Goal: Complete application form: Complete application form

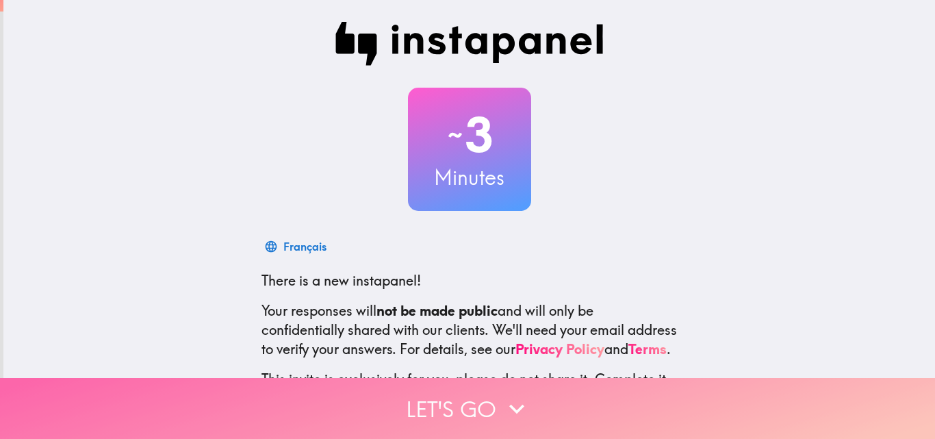
click at [462, 407] on button "Let's go" at bounding box center [467, 408] width 935 height 61
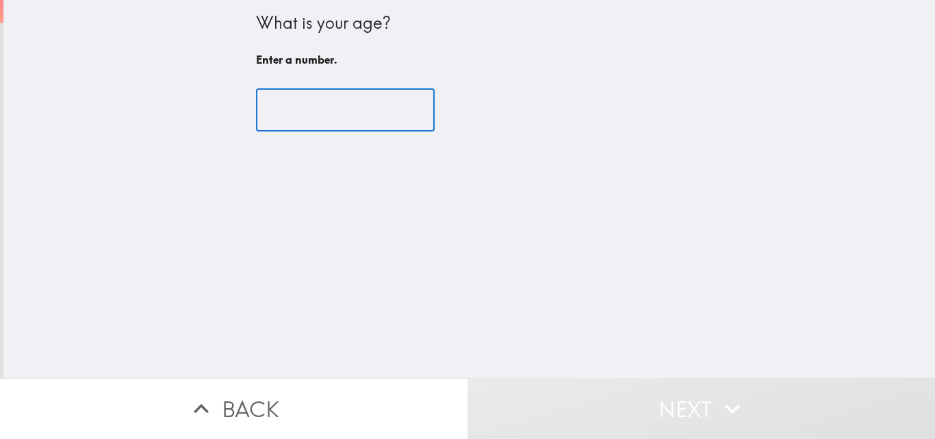
click at [325, 116] on input "number" at bounding box center [345, 110] width 179 height 42
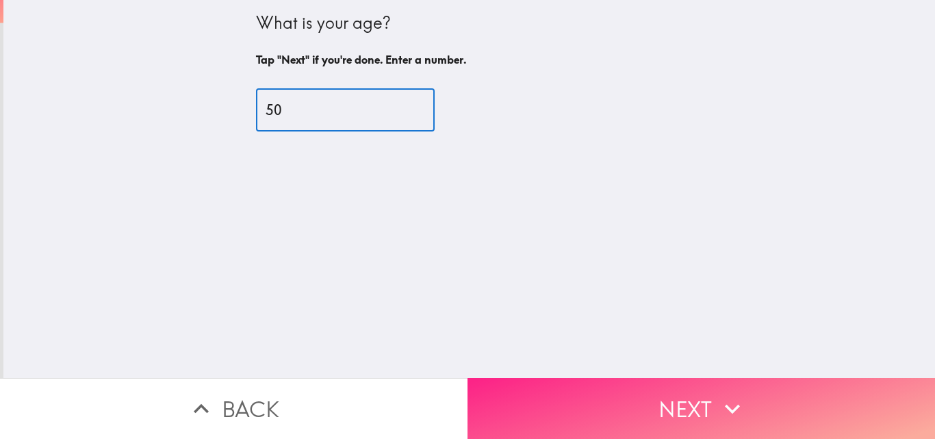
type input "50"
click at [678, 394] on button "Next" at bounding box center [702, 408] width 468 height 61
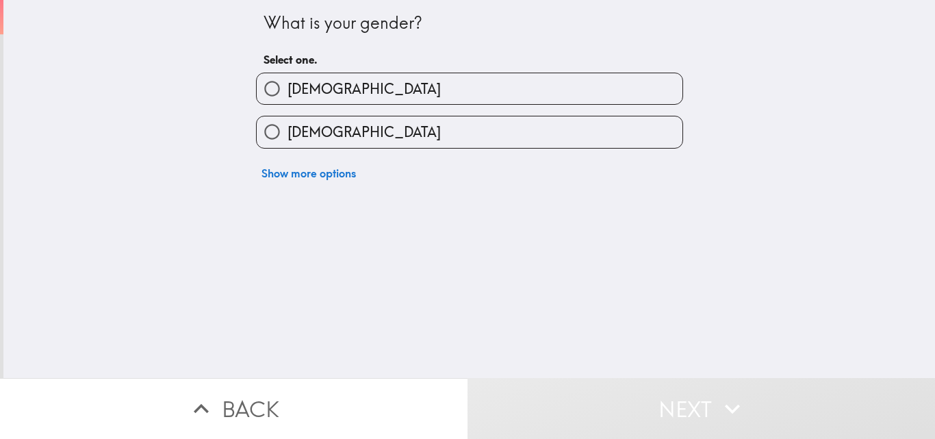
click at [296, 95] on span "[DEMOGRAPHIC_DATA]" at bounding box center [364, 88] width 153 height 19
click at [288, 95] on input "[DEMOGRAPHIC_DATA]" at bounding box center [272, 88] width 31 height 31
radio input "true"
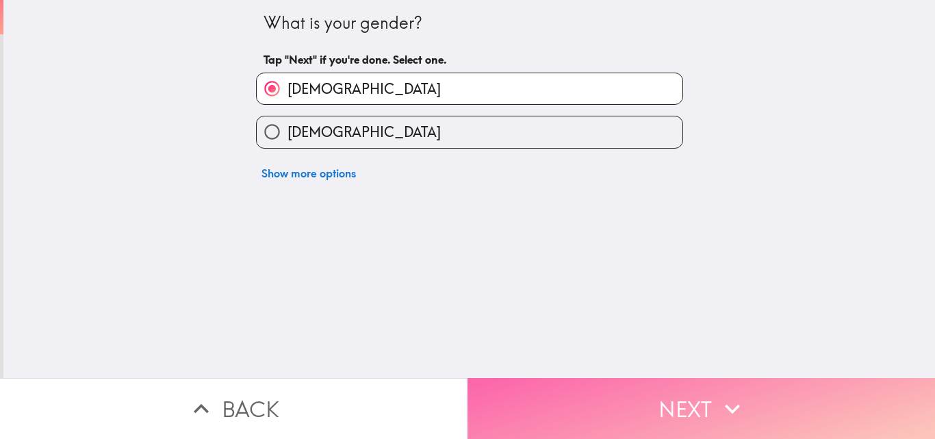
click at [694, 398] on button "Next" at bounding box center [702, 408] width 468 height 61
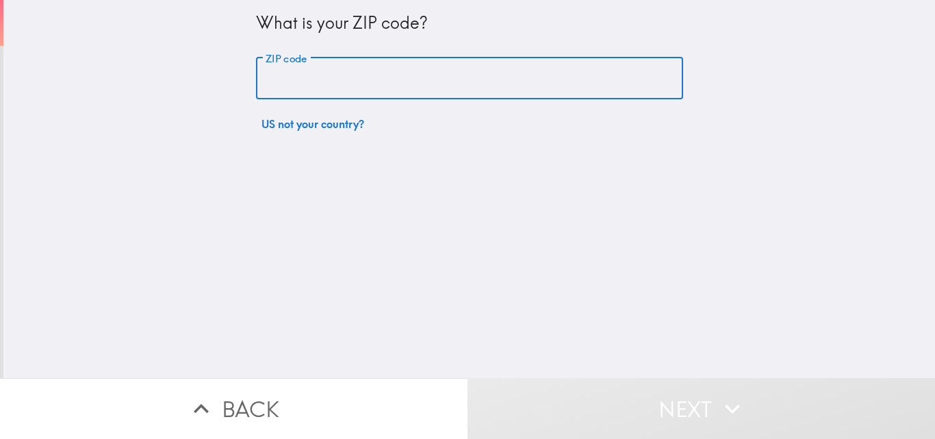
click at [307, 73] on input "ZIP code" at bounding box center [469, 79] width 427 height 42
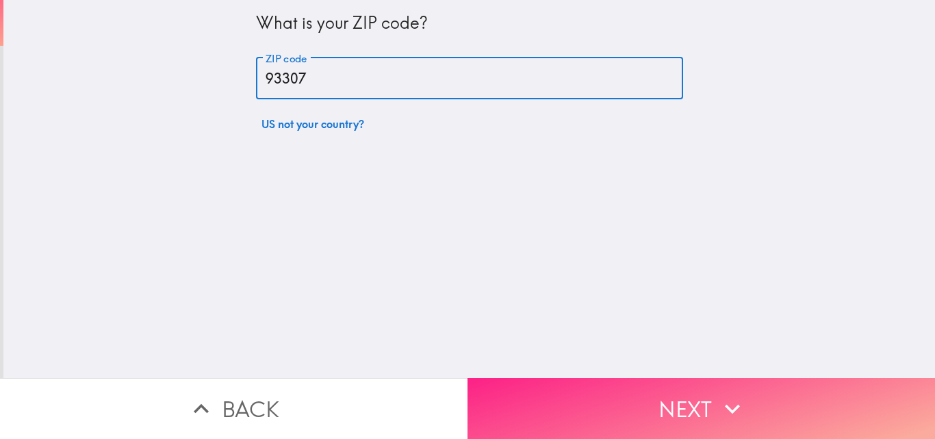
type input "93307"
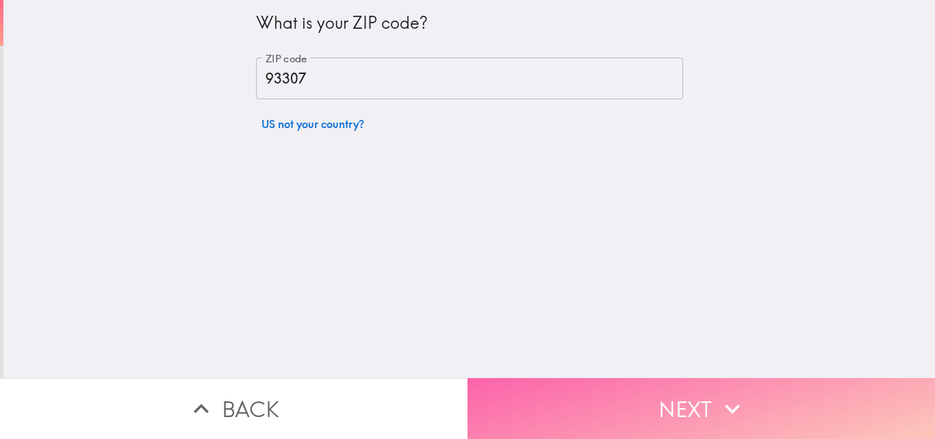
click at [627, 393] on button "Next" at bounding box center [702, 408] width 468 height 61
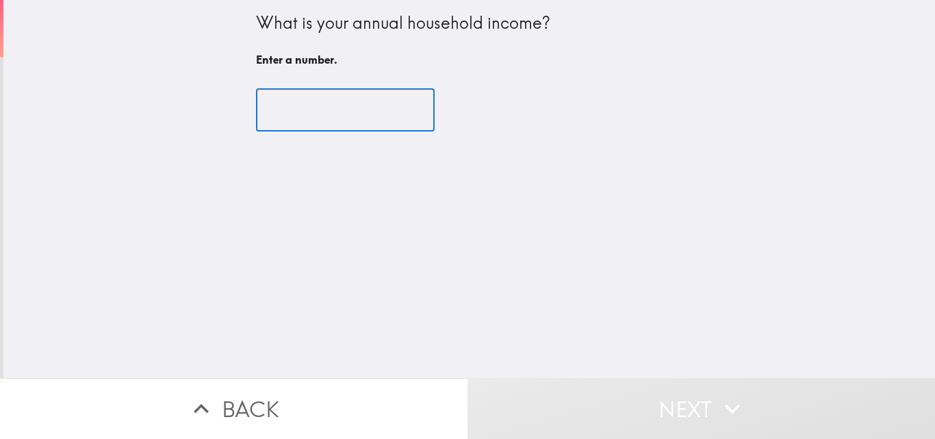
click at [291, 107] on input "number" at bounding box center [345, 110] width 179 height 42
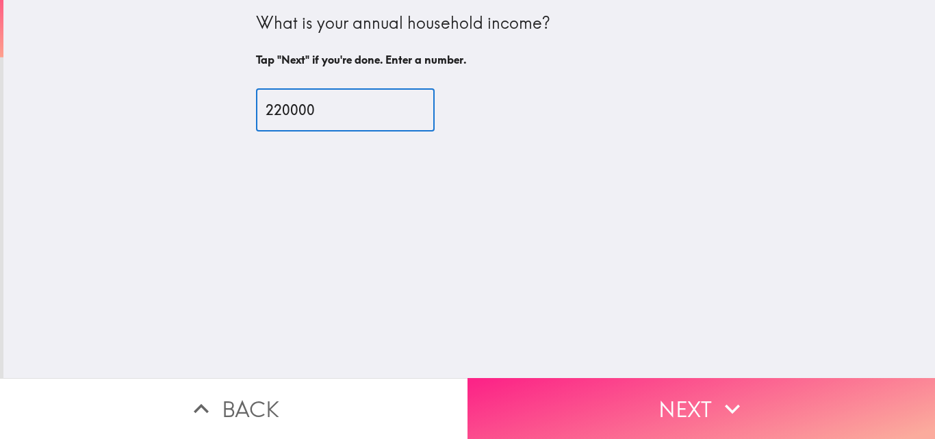
type input "220000"
click at [669, 407] on button "Next" at bounding box center [702, 408] width 468 height 61
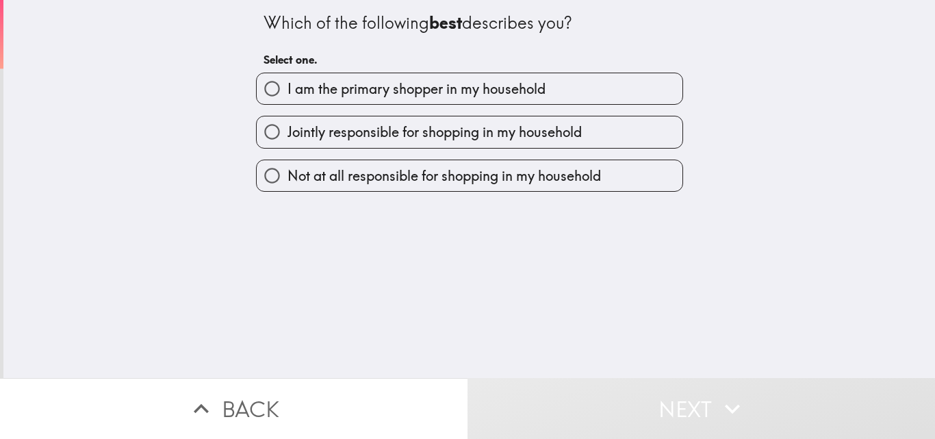
click at [421, 90] on span "I am the primary shopper in my household" at bounding box center [417, 88] width 258 height 19
click at [288, 90] on input "I am the primary shopper in my household" at bounding box center [272, 88] width 31 height 31
radio input "true"
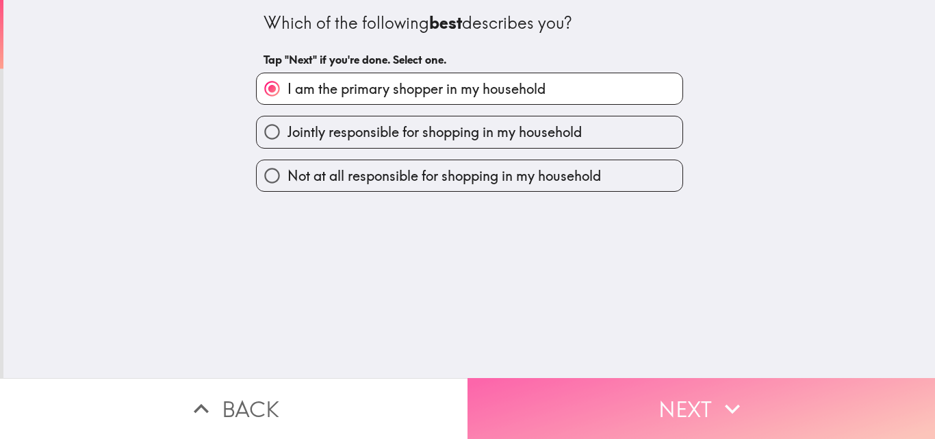
click at [640, 408] on button "Next" at bounding box center [702, 408] width 468 height 61
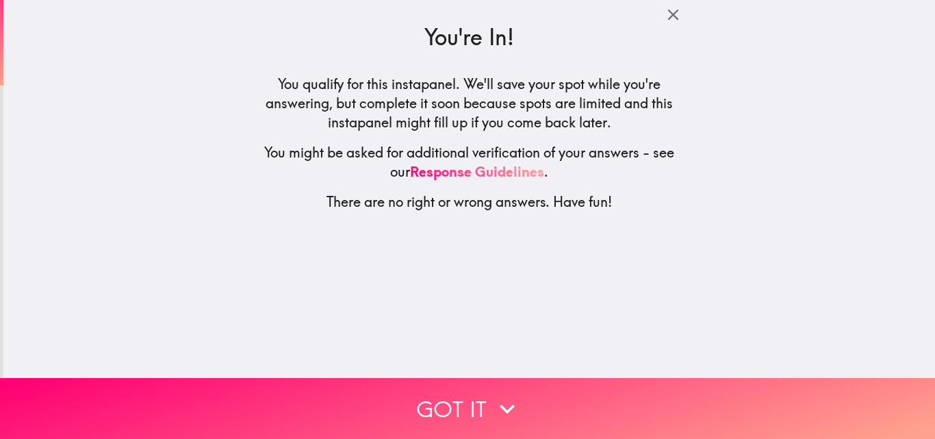
click at [440, 405] on button "Got it" at bounding box center [467, 408] width 935 height 61
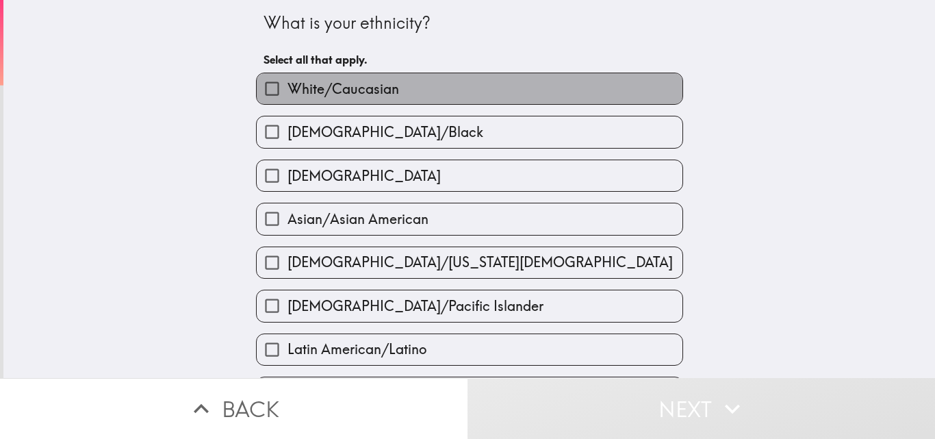
click at [316, 87] on span "White/Caucasian" at bounding box center [344, 88] width 112 height 19
click at [288, 87] on input "White/Caucasian" at bounding box center [272, 88] width 31 height 31
checkbox input "true"
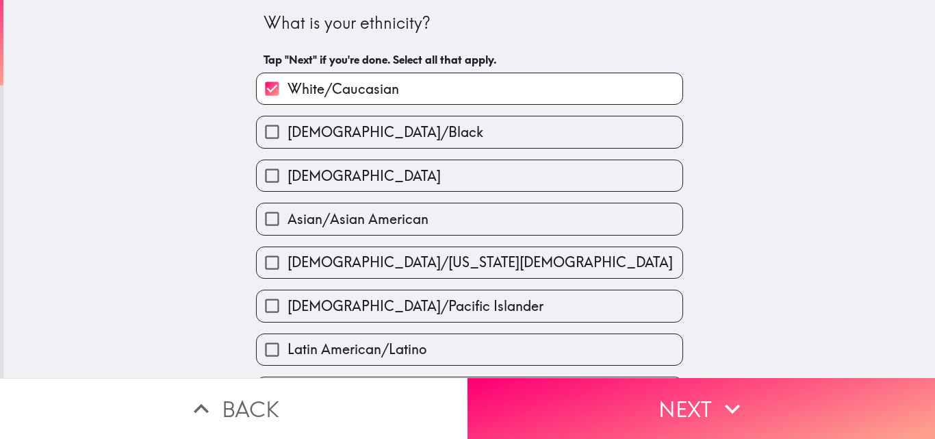
scroll to position [205, 0]
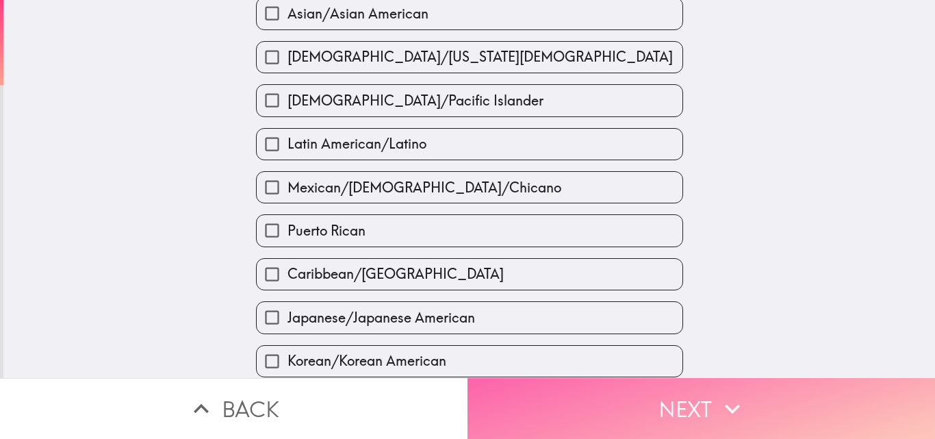
click at [667, 412] on button "Next" at bounding box center [702, 408] width 468 height 61
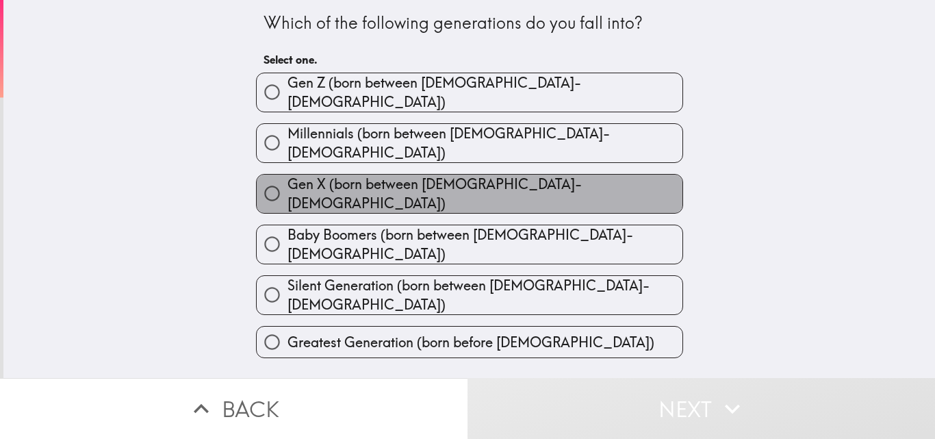
click at [310, 175] on span "Gen X (born between [DEMOGRAPHIC_DATA]-[DEMOGRAPHIC_DATA])" at bounding box center [485, 194] width 395 height 38
click at [288, 178] on input "Gen X (born between [DEMOGRAPHIC_DATA]-[DEMOGRAPHIC_DATA])" at bounding box center [272, 193] width 31 height 31
radio input "true"
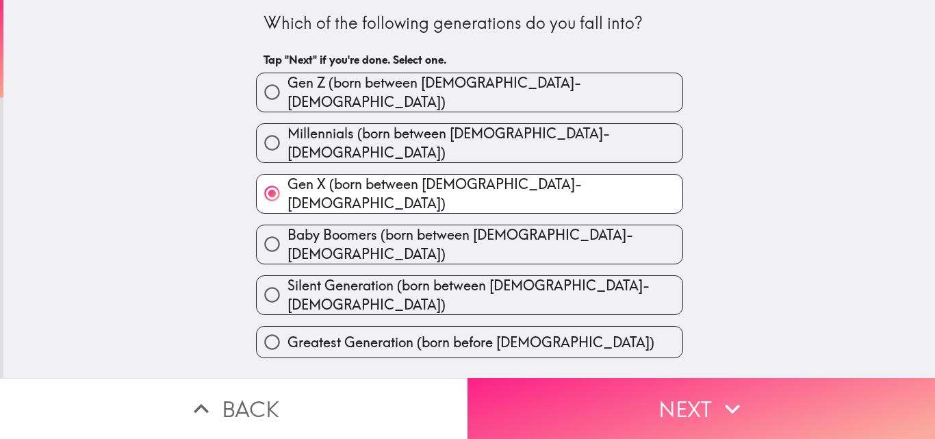
click at [652, 405] on button "Next" at bounding box center [702, 408] width 468 height 61
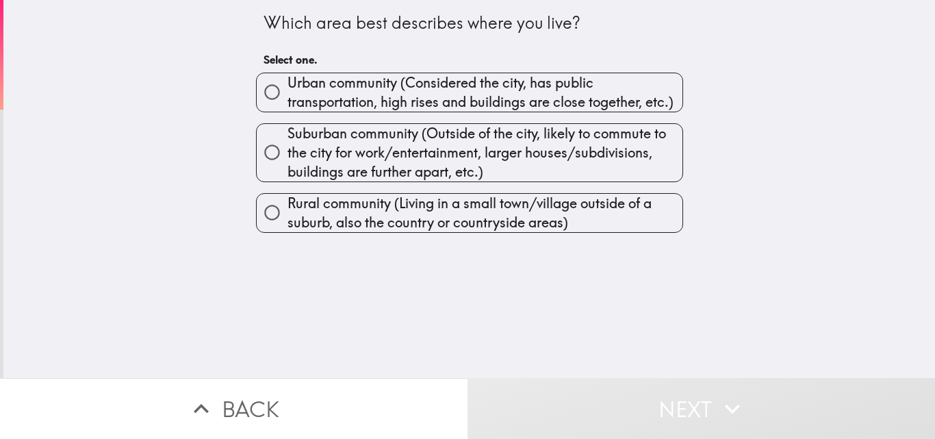
click at [329, 87] on span "Urban community (Considered the city, has public transportation, high rises and…" at bounding box center [485, 92] width 395 height 38
click at [288, 87] on input "Urban community (Considered the city, has public transportation, high rises and…" at bounding box center [272, 92] width 31 height 31
radio input "true"
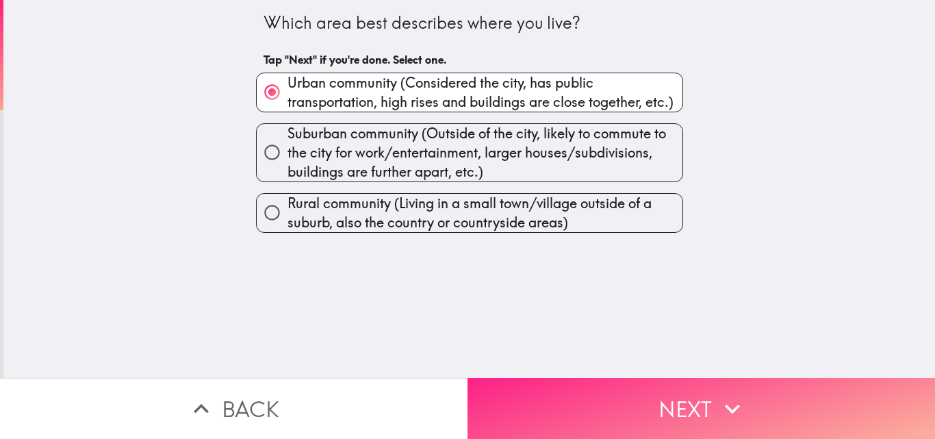
click at [676, 413] on button "Next" at bounding box center [702, 408] width 468 height 61
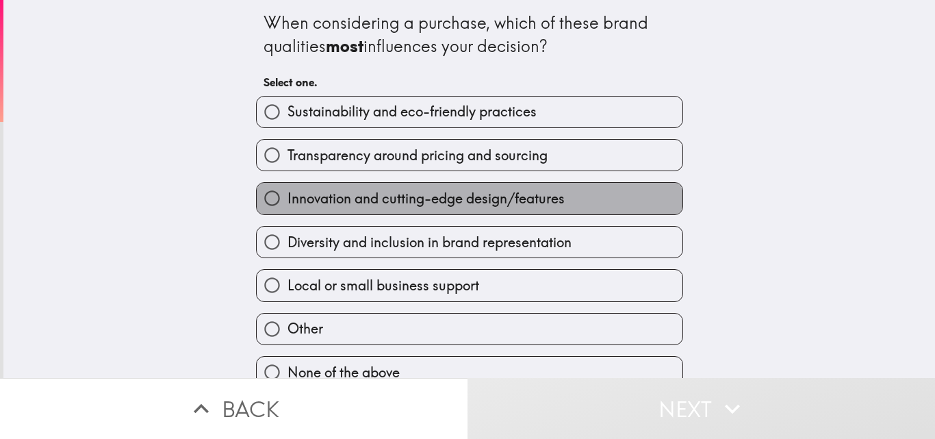
click at [317, 197] on span "Innovation and cutting-edge design/features" at bounding box center [426, 198] width 277 height 19
click at [288, 197] on input "Innovation and cutting-edge design/features" at bounding box center [272, 198] width 31 height 31
radio input "true"
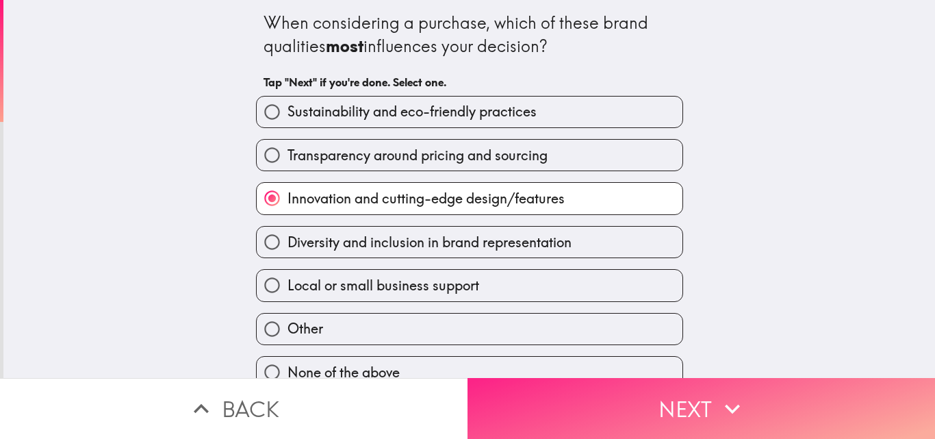
click at [676, 398] on button "Next" at bounding box center [702, 408] width 468 height 61
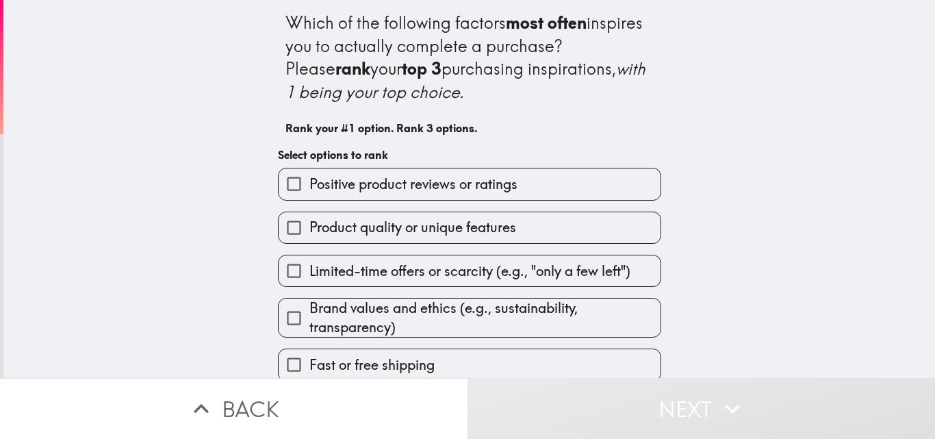
click at [337, 181] on span "Positive product reviews or ratings" at bounding box center [413, 184] width 208 height 19
click at [309, 181] on input "Positive product reviews or ratings" at bounding box center [294, 183] width 31 height 31
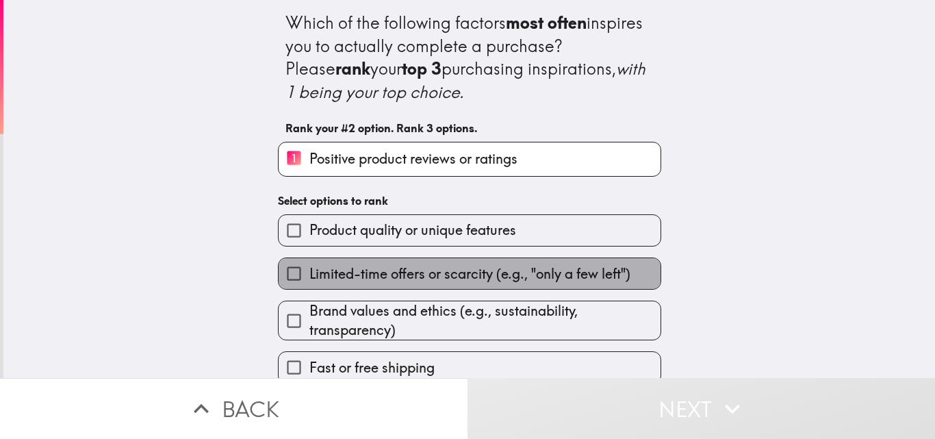
click at [344, 266] on span "Limited-time offers or scarcity (e.g., "only a few left")" at bounding box center [469, 273] width 321 height 19
click at [309, 266] on input "Limited-time offers or scarcity (e.g., "only a few left")" at bounding box center [294, 273] width 31 height 31
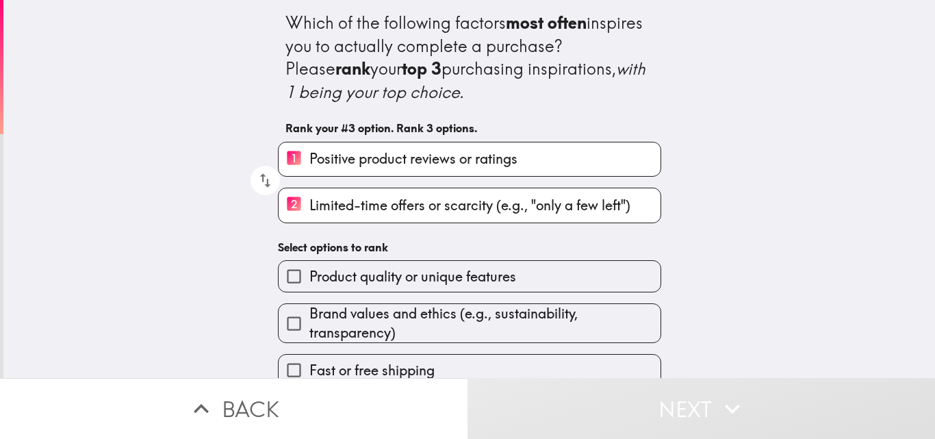
scroll to position [106, 0]
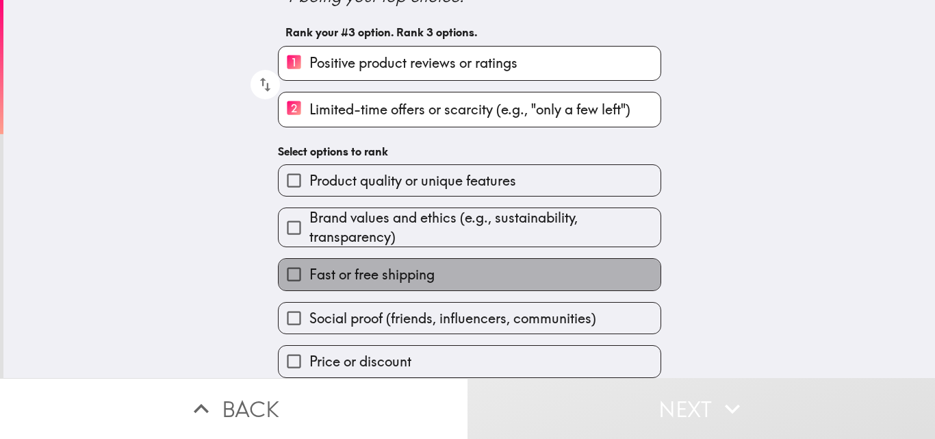
click at [366, 259] on label "Fast or free shipping" at bounding box center [470, 274] width 382 height 31
click at [309, 259] on input "Fast or free shipping" at bounding box center [294, 274] width 31 height 31
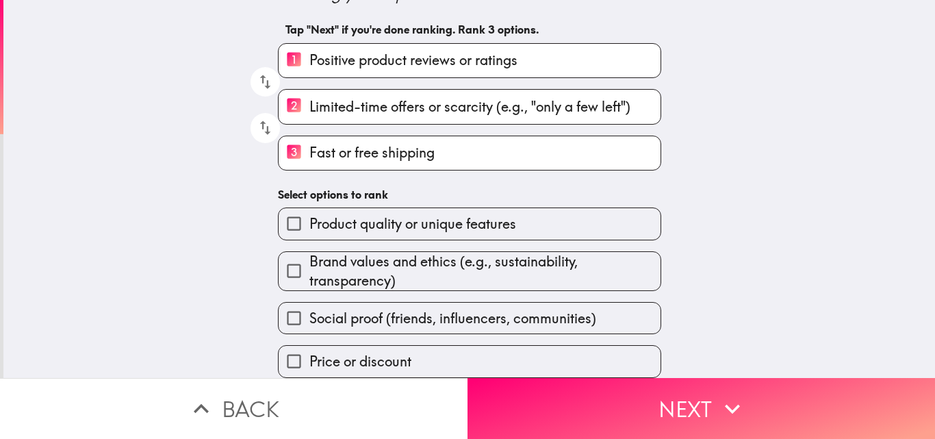
scroll to position [109, 0]
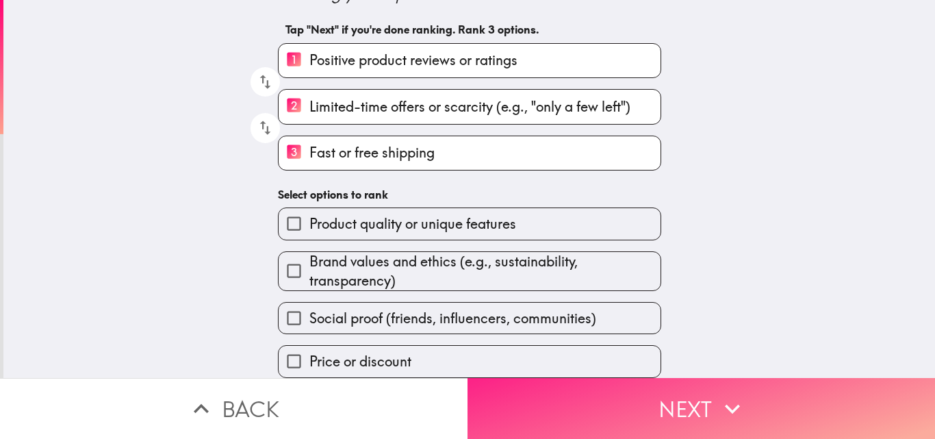
click at [641, 390] on button "Next" at bounding box center [702, 408] width 468 height 61
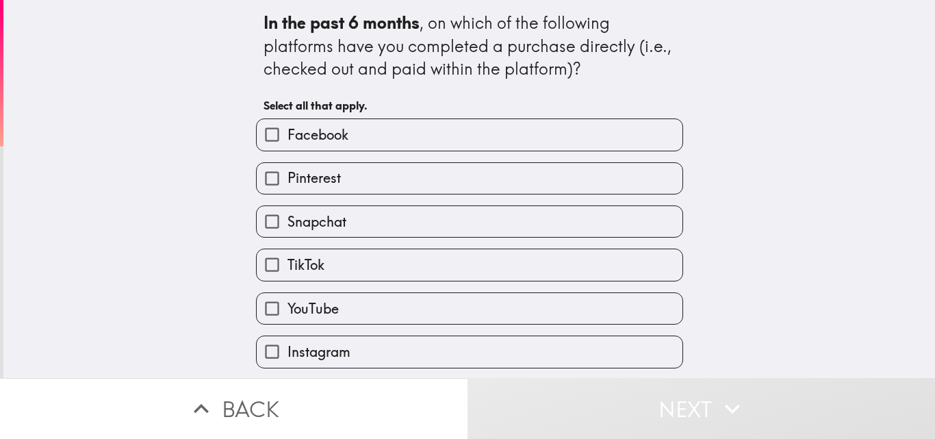
click at [322, 131] on span "Facebook" at bounding box center [318, 134] width 61 height 19
click at [288, 131] on input "Facebook" at bounding box center [272, 134] width 31 height 31
checkbox input "true"
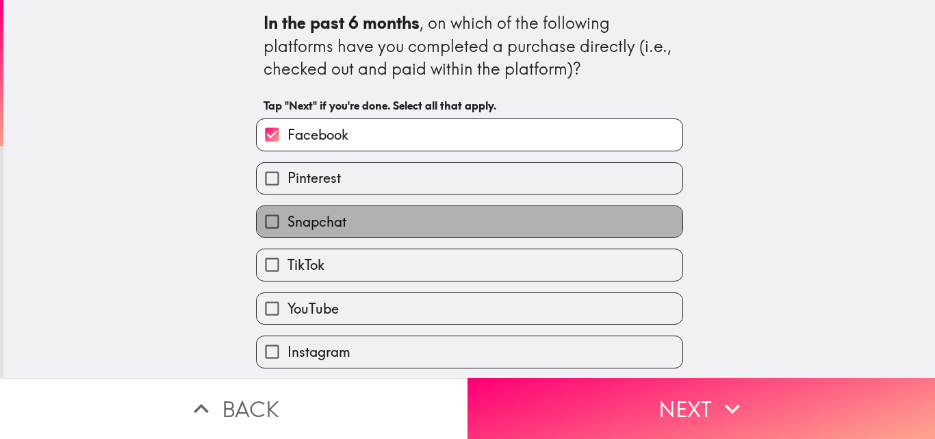
click at [303, 216] on span "Snapchat" at bounding box center [317, 221] width 59 height 19
click at [288, 216] on input "Snapchat" at bounding box center [272, 221] width 31 height 31
checkbox input "true"
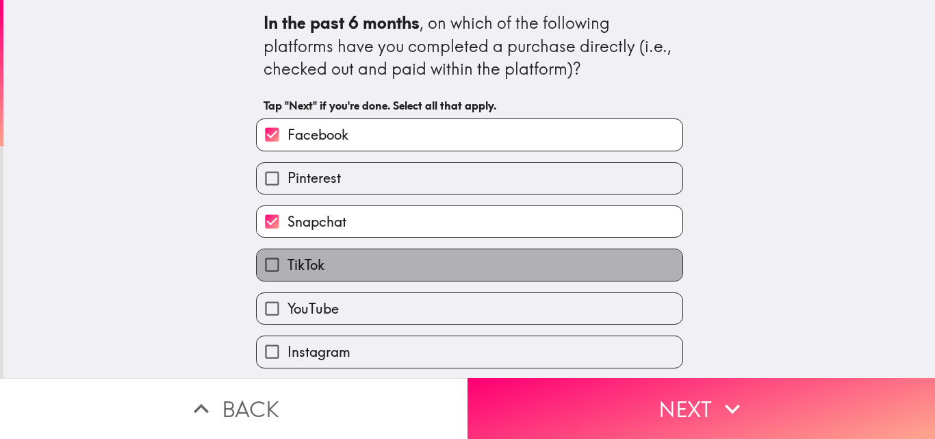
click at [307, 254] on label "TikTok" at bounding box center [470, 264] width 426 height 31
click at [288, 254] on input "TikTok" at bounding box center [272, 264] width 31 height 31
checkbox input "true"
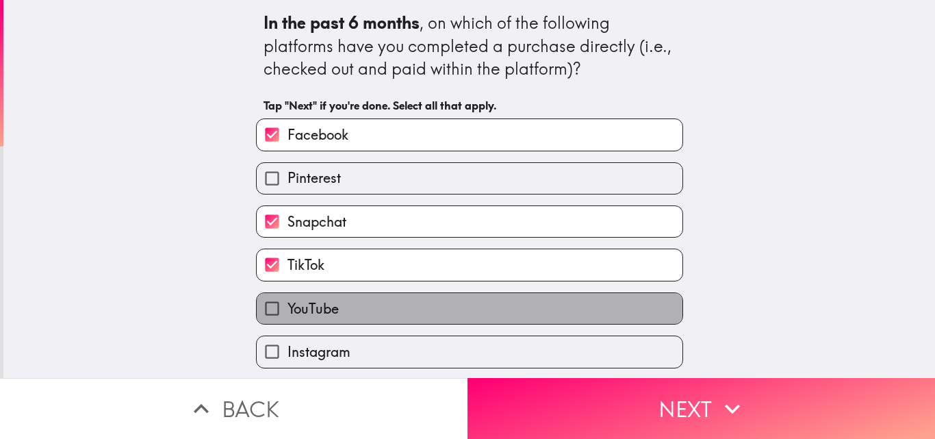
click at [302, 305] on span "YouTube" at bounding box center [313, 308] width 51 height 19
click at [288, 305] on input "YouTube" at bounding box center [272, 308] width 31 height 31
checkbox input "true"
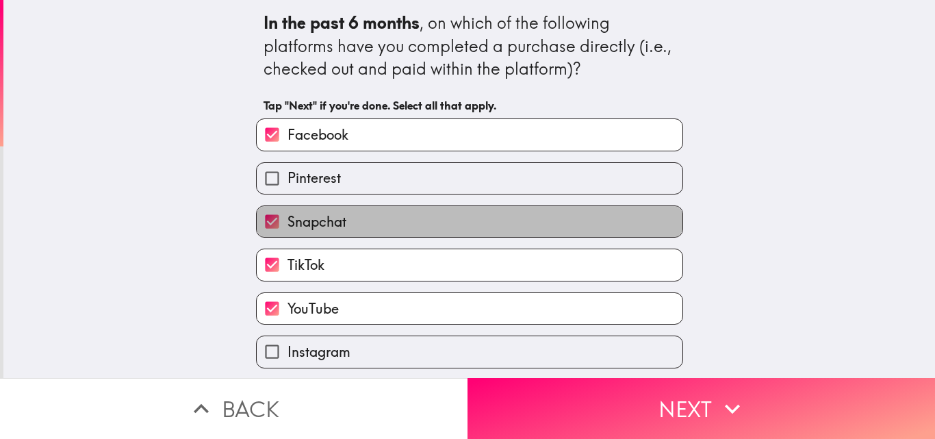
click at [310, 218] on span "Snapchat" at bounding box center [317, 221] width 59 height 19
click at [288, 218] on input "Snapchat" at bounding box center [272, 221] width 31 height 31
checkbox input "false"
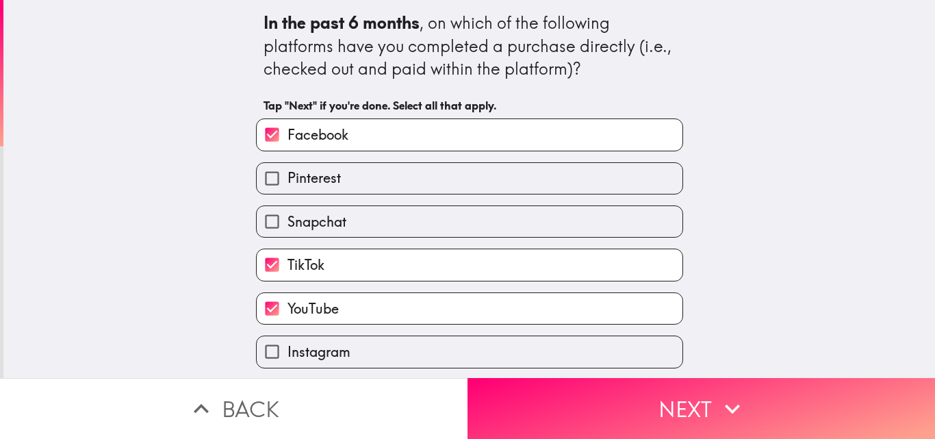
scroll to position [44, 0]
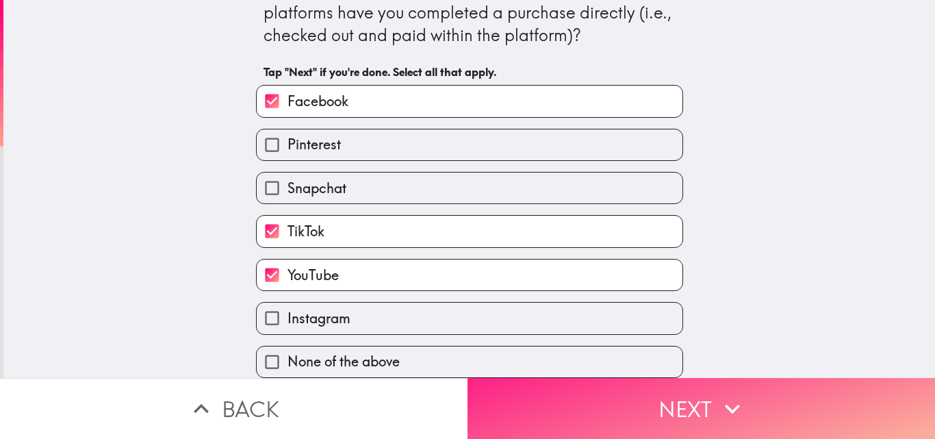
click at [652, 395] on button "Next" at bounding box center [702, 408] width 468 height 61
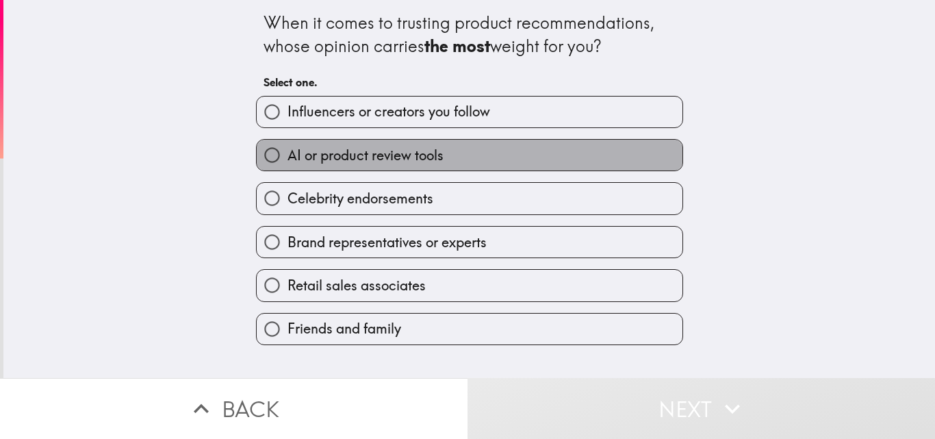
click at [324, 151] on span "AI or product review tools" at bounding box center [366, 155] width 156 height 19
click at [288, 151] on input "AI or product review tools" at bounding box center [272, 155] width 31 height 31
radio input "true"
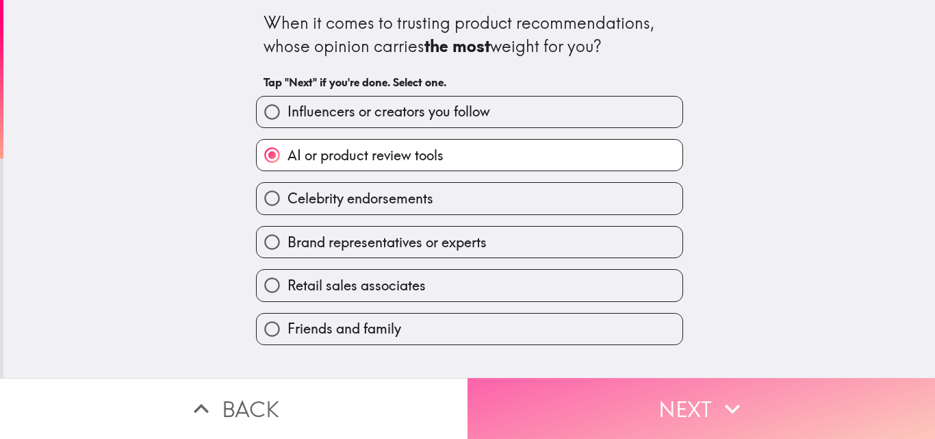
click at [676, 409] on button "Next" at bounding box center [702, 408] width 468 height 61
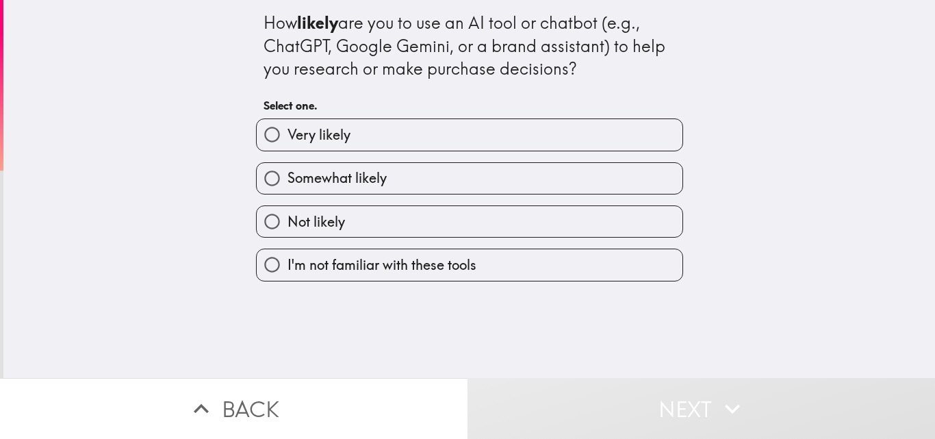
click at [316, 140] on span "Very likely" at bounding box center [319, 134] width 63 height 19
click at [288, 140] on input "Very likely" at bounding box center [272, 134] width 31 height 31
radio input "true"
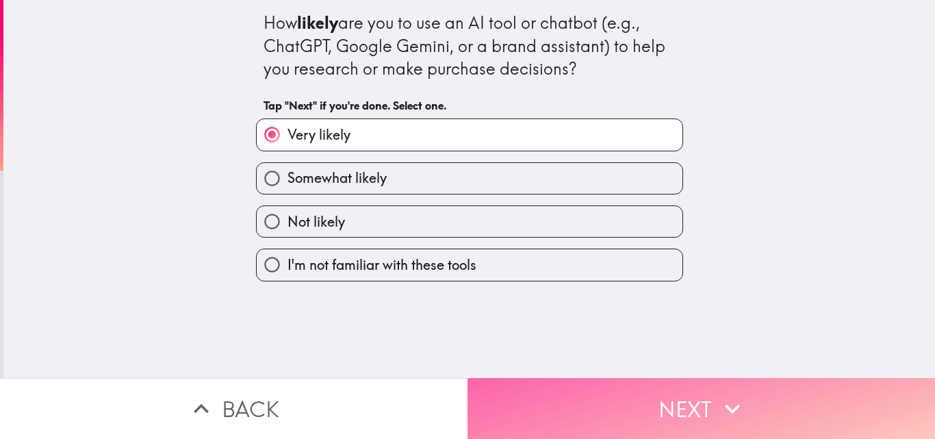
click at [669, 400] on button "Next" at bounding box center [702, 408] width 468 height 61
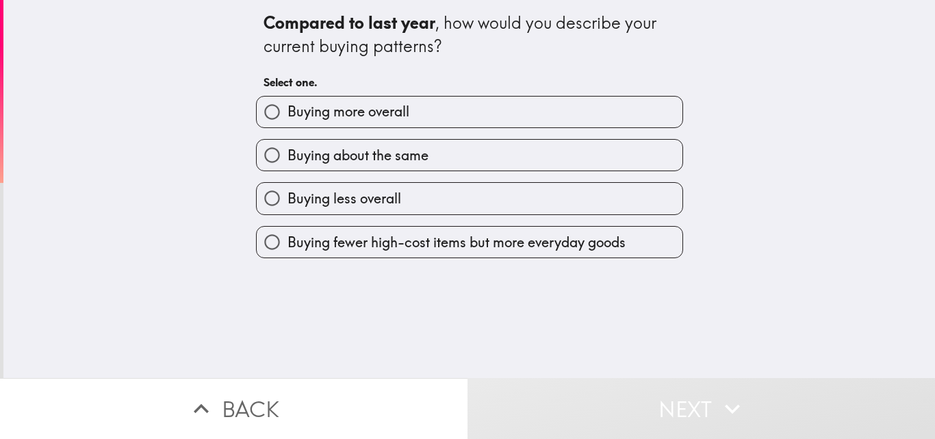
click at [334, 118] on span "Buying more overall" at bounding box center [349, 111] width 122 height 19
click at [288, 118] on input "Buying more overall" at bounding box center [272, 112] width 31 height 31
radio input "true"
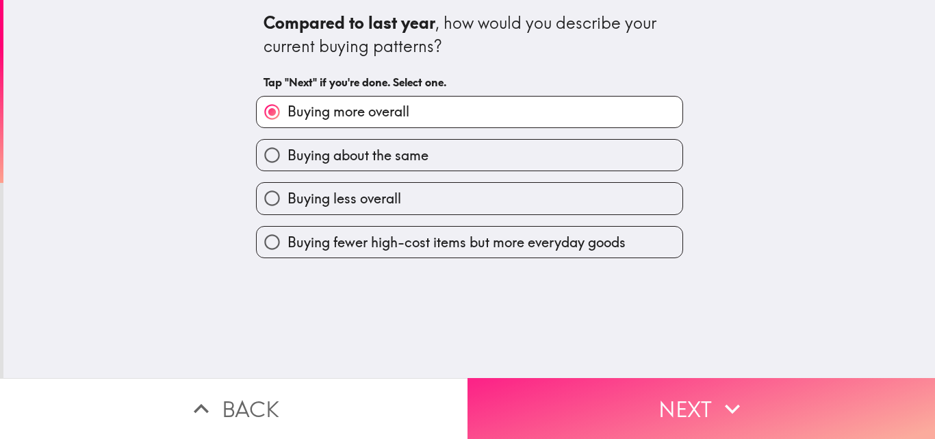
click at [663, 404] on button "Next" at bounding box center [702, 408] width 468 height 61
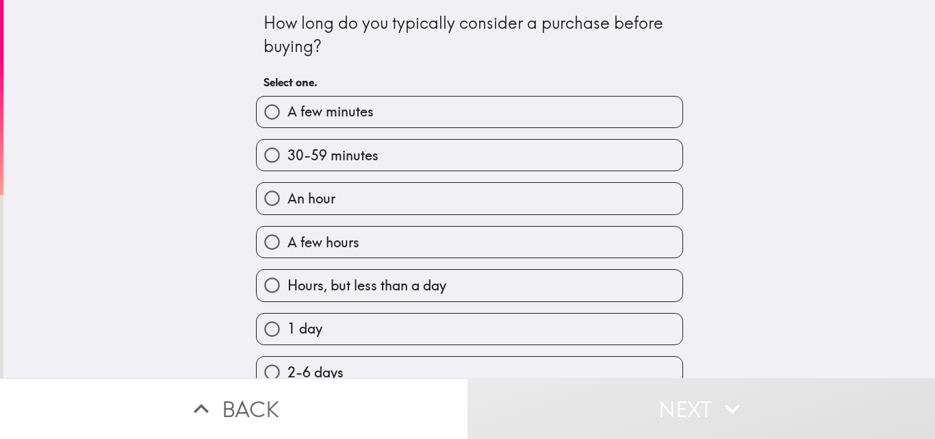
click at [317, 207] on span "An hour" at bounding box center [312, 198] width 48 height 19
click at [288, 207] on input "An hour" at bounding box center [272, 198] width 31 height 31
radio input "true"
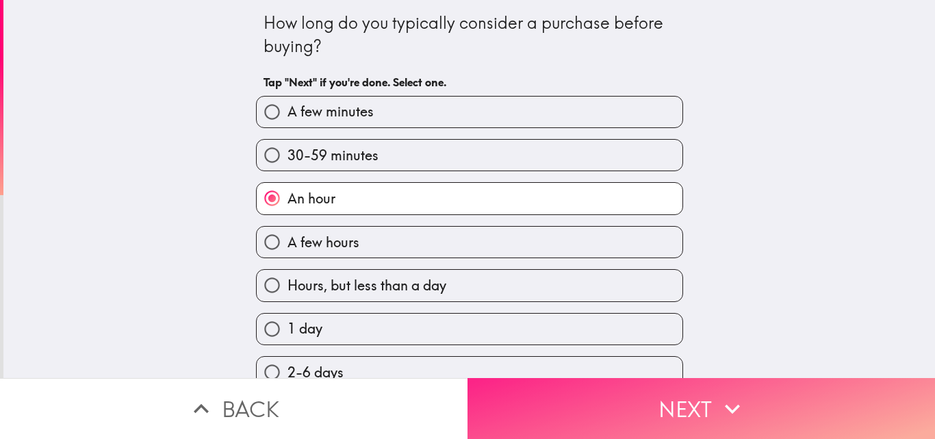
click at [645, 398] on button "Next" at bounding box center [702, 408] width 468 height 61
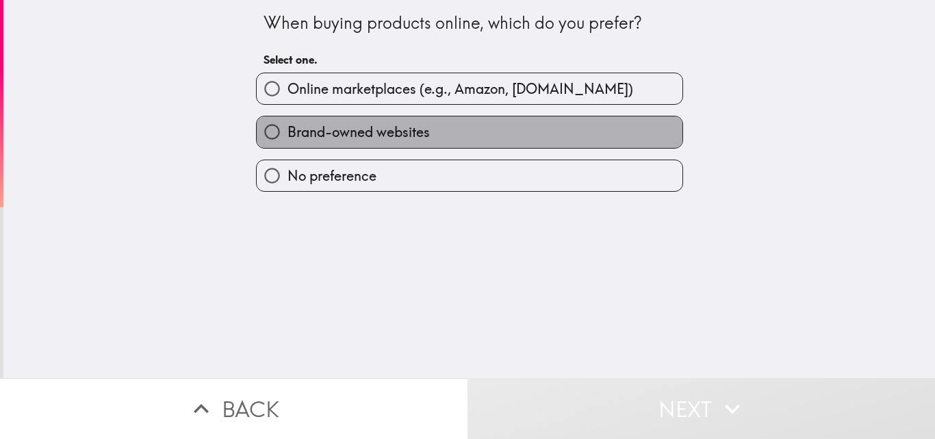
click at [337, 131] on span "Brand-owned websites" at bounding box center [359, 132] width 142 height 19
click at [288, 131] on input "Brand-owned websites" at bounding box center [272, 131] width 31 height 31
radio input "true"
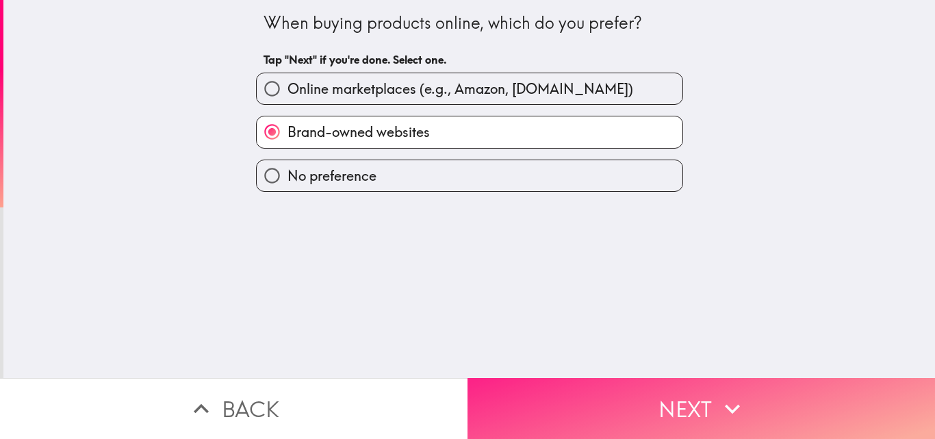
click at [678, 396] on button "Next" at bounding box center [702, 408] width 468 height 61
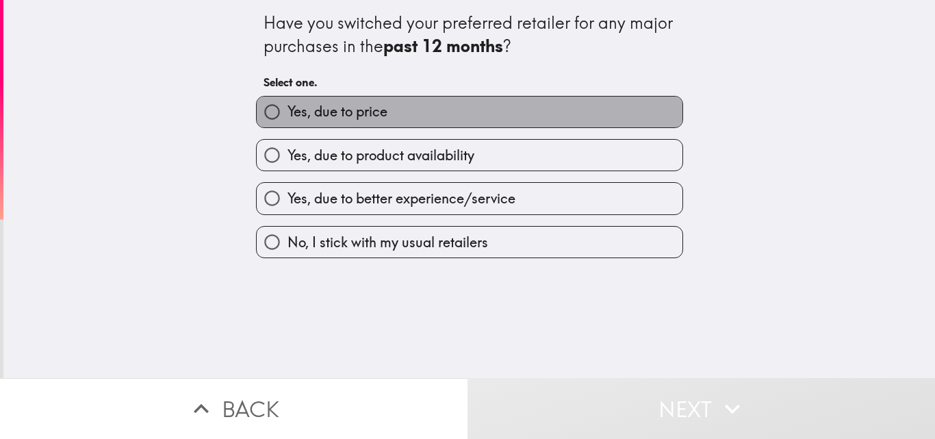
click at [346, 123] on label "Yes, due to price" at bounding box center [470, 112] width 426 height 31
click at [288, 123] on input "Yes, due to price" at bounding box center [272, 112] width 31 height 31
radio input "true"
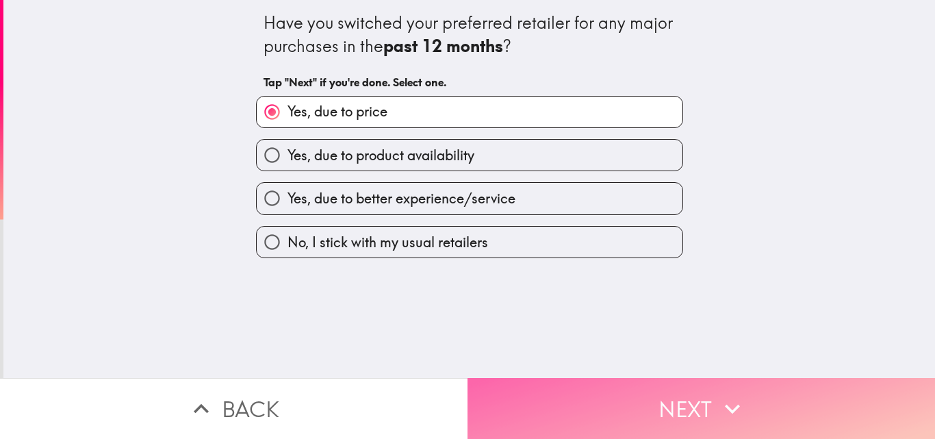
click at [595, 381] on button "Next" at bounding box center [702, 408] width 468 height 61
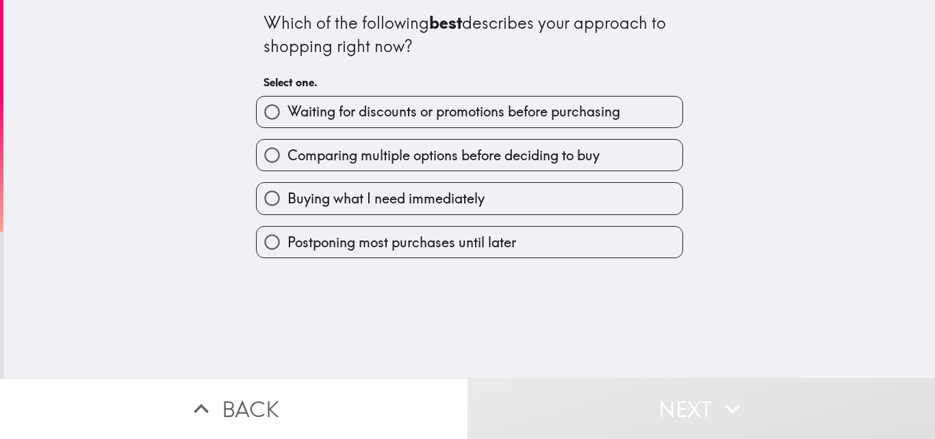
click at [387, 116] on span "Waiting for discounts or promotions before purchasing" at bounding box center [454, 111] width 333 height 19
click at [288, 116] on input "Waiting for discounts or promotions before purchasing" at bounding box center [272, 112] width 31 height 31
radio input "true"
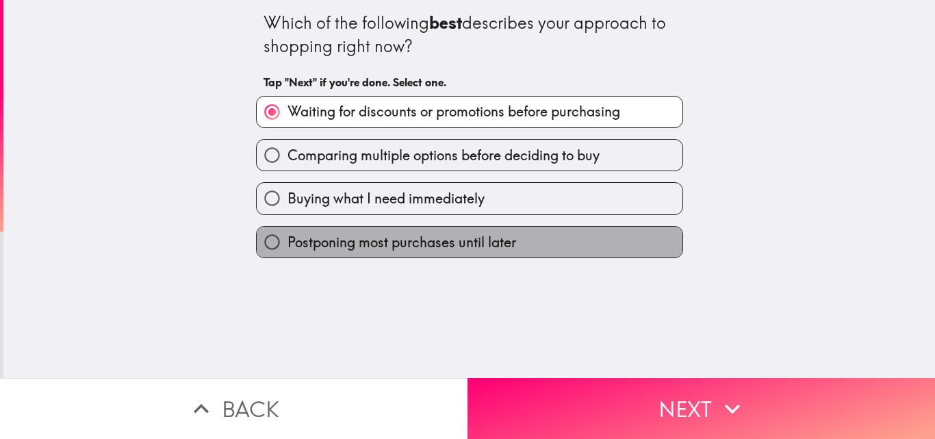
click at [381, 238] on span "Postponing most purchases until later" at bounding box center [402, 242] width 229 height 19
click at [288, 238] on input "Postponing most purchases until later" at bounding box center [272, 242] width 31 height 31
radio input "true"
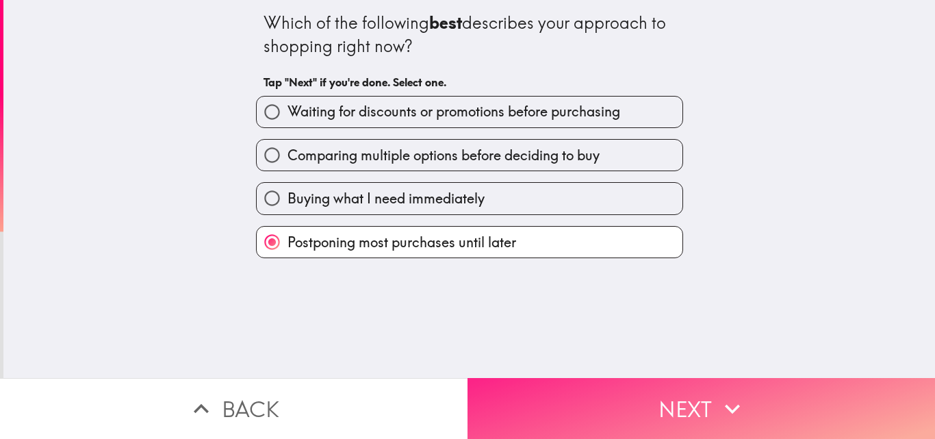
click at [691, 400] on button "Next" at bounding box center [702, 408] width 468 height 61
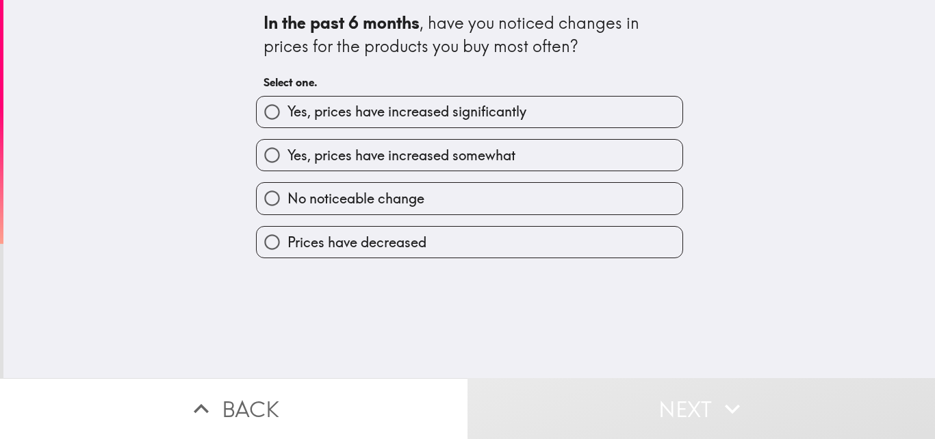
click at [361, 119] on span "Yes, prices have increased significantly" at bounding box center [407, 111] width 239 height 19
click at [288, 119] on input "Yes, prices have increased significantly" at bounding box center [272, 112] width 31 height 31
radio input "true"
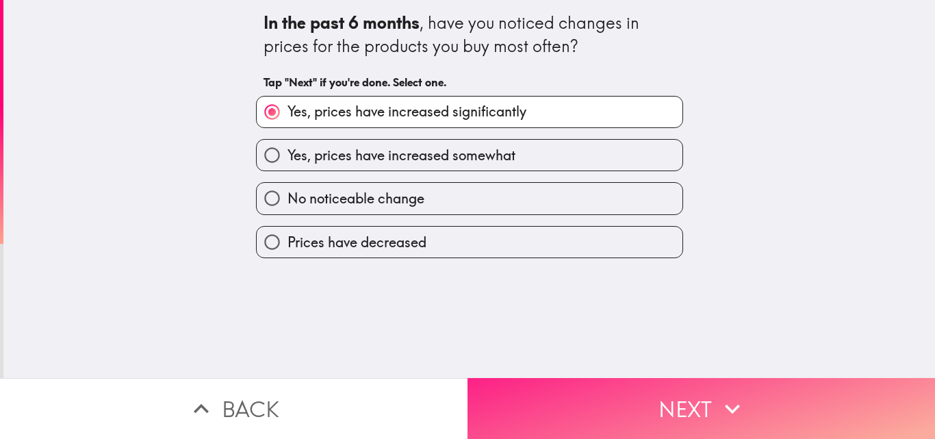
click at [662, 407] on button "Next" at bounding box center [702, 408] width 468 height 61
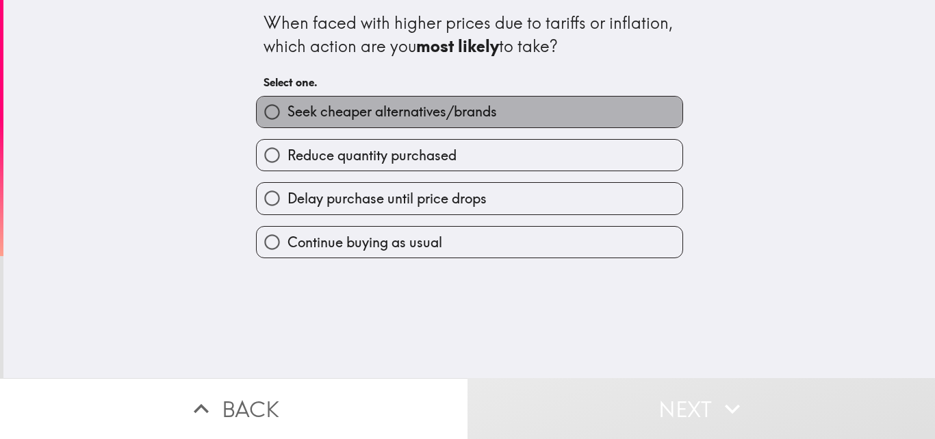
click at [327, 116] on span "Seek cheaper alternatives/brands" at bounding box center [392, 111] width 209 height 19
click at [288, 116] on input "Seek cheaper alternatives/brands" at bounding box center [272, 112] width 31 height 31
radio input "true"
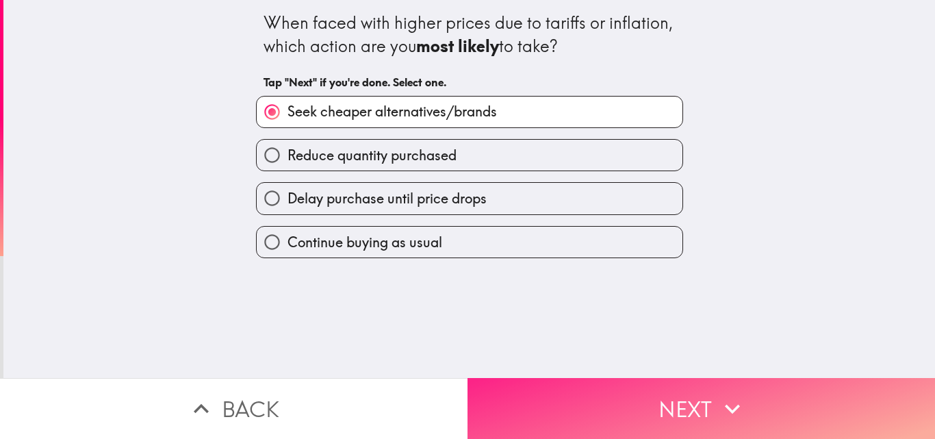
click at [650, 407] on button "Next" at bounding box center [702, 408] width 468 height 61
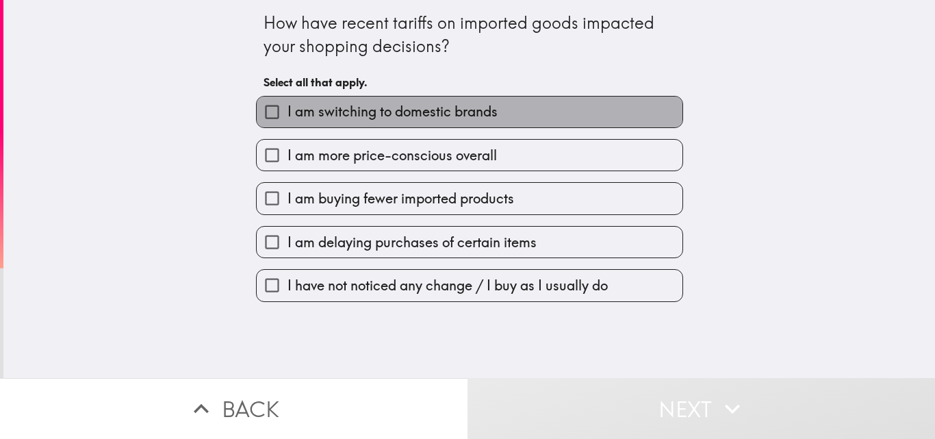
click at [352, 110] on span "I am switching to domestic brands" at bounding box center [393, 111] width 210 height 19
click at [288, 110] on input "I am switching to domestic brands" at bounding box center [272, 112] width 31 height 31
checkbox input "true"
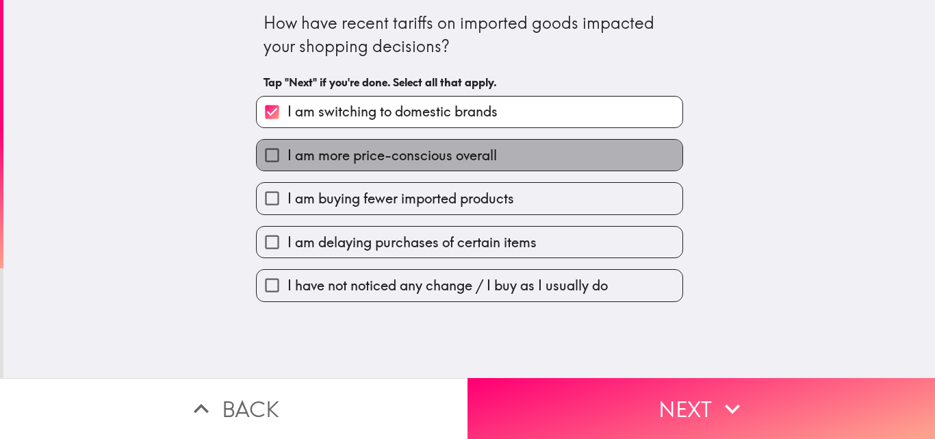
click at [359, 149] on span "I am more price-conscious overall" at bounding box center [392, 155] width 209 height 19
click at [288, 149] on input "I am more price-conscious overall" at bounding box center [272, 155] width 31 height 31
checkbox input "true"
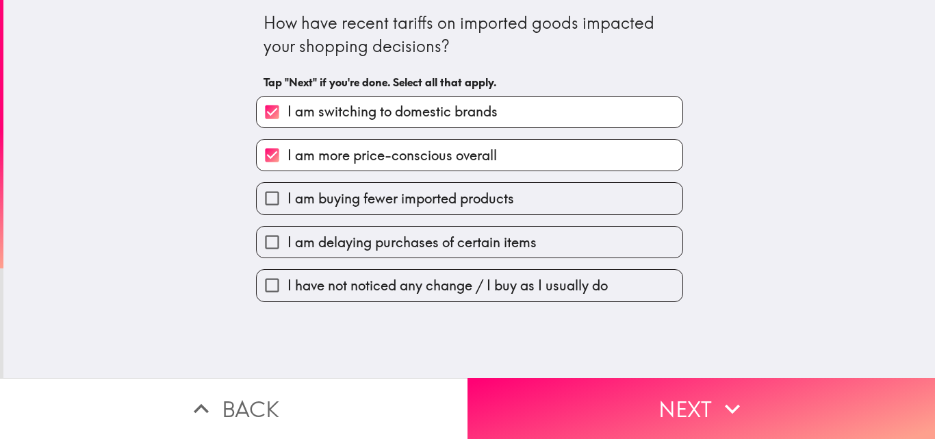
click at [370, 196] on span "I am buying fewer imported products" at bounding box center [401, 198] width 227 height 19
click at [288, 196] on input "I am buying fewer imported products" at bounding box center [272, 198] width 31 height 31
checkbox input "true"
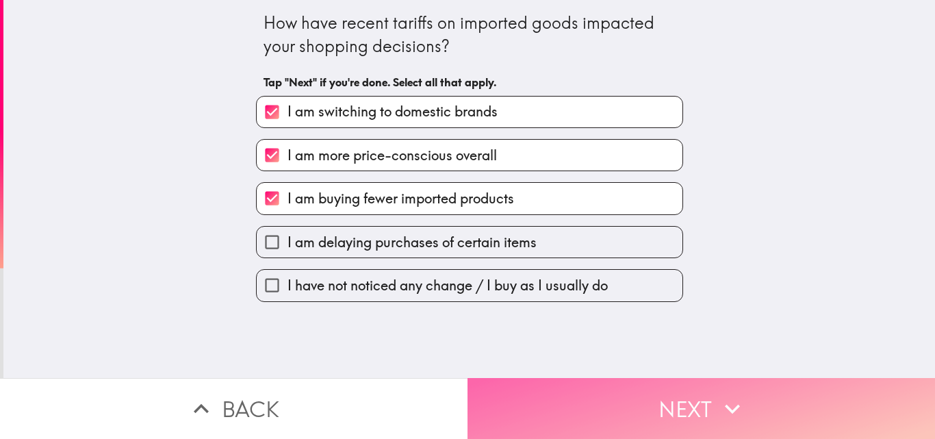
click at [631, 396] on button "Next" at bounding box center [702, 408] width 468 height 61
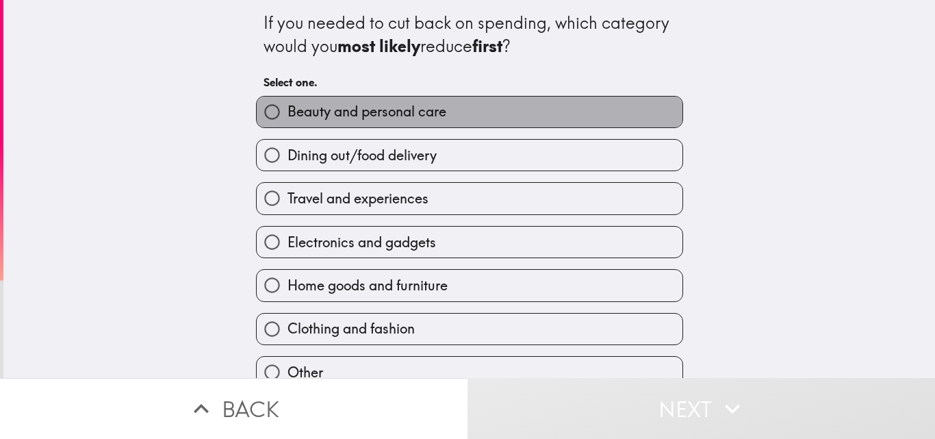
click at [333, 114] on span "Beauty and personal care" at bounding box center [367, 111] width 159 height 19
click at [288, 114] on input "Beauty and personal care" at bounding box center [272, 112] width 31 height 31
radio input "true"
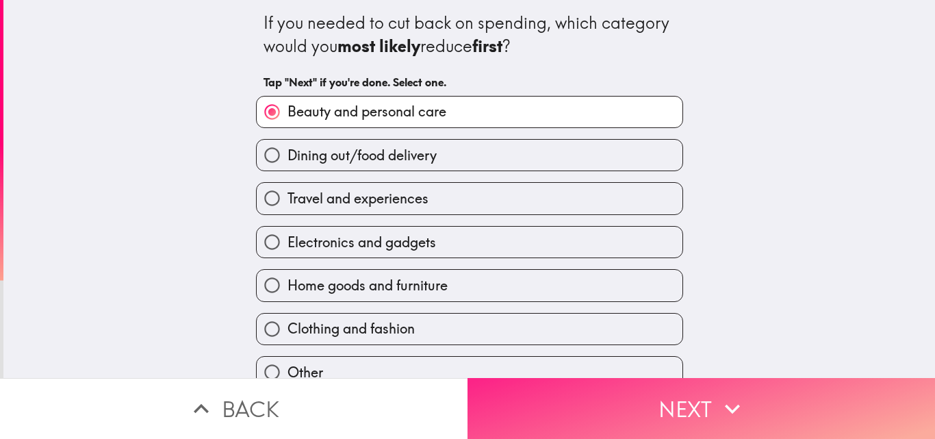
click at [660, 396] on button "Next" at bounding box center [702, 408] width 468 height 61
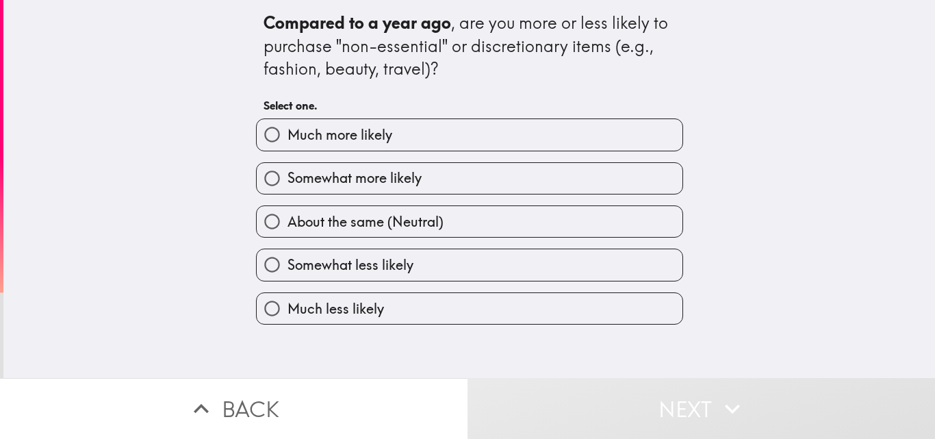
click at [361, 131] on span "Much more likely" at bounding box center [340, 134] width 105 height 19
click at [288, 131] on input "Much more likely" at bounding box center [272, 134] width 31 height 31
radio input "true"
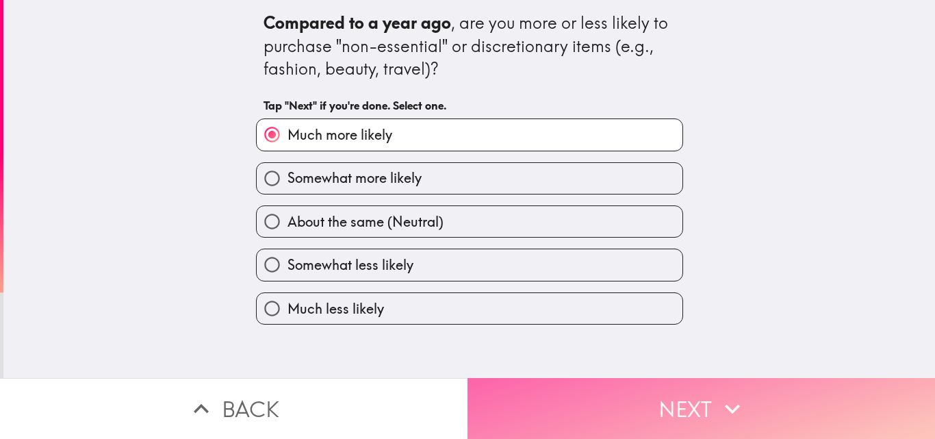
click at [684, 403] on button "Next" at bounding box center [702, 408] width 468 height 61
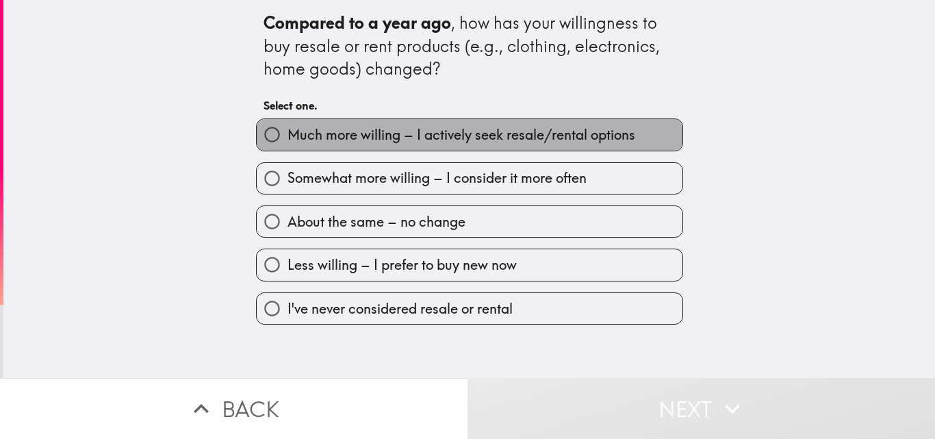
click at [339, 136] on span "Much more willing – I actively seek resale/rental options" at bounding box center [462, 134] width 348 height 19
click at [288, 136] on input "Much more willing – I actively seek resale/rental options" at bounding box center [272, 134] width 31 height 31
radio input "true"
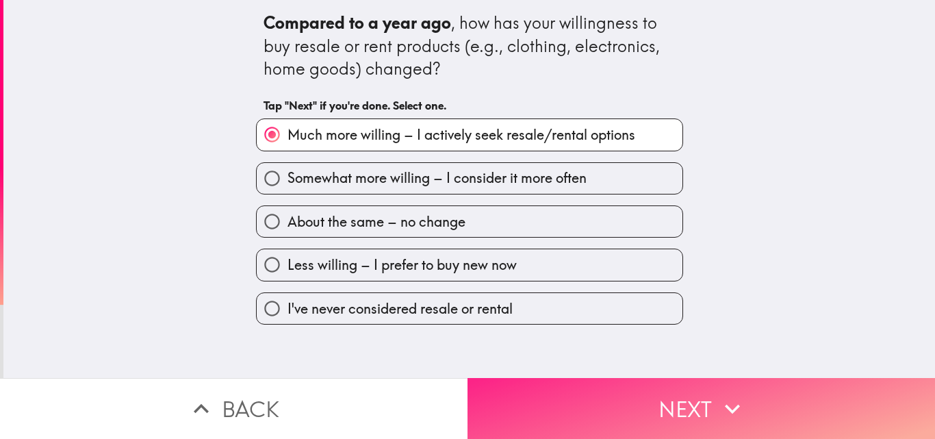
click at [646, 400] on button "Next" at bounding box center [702, 408] width 468 height 61
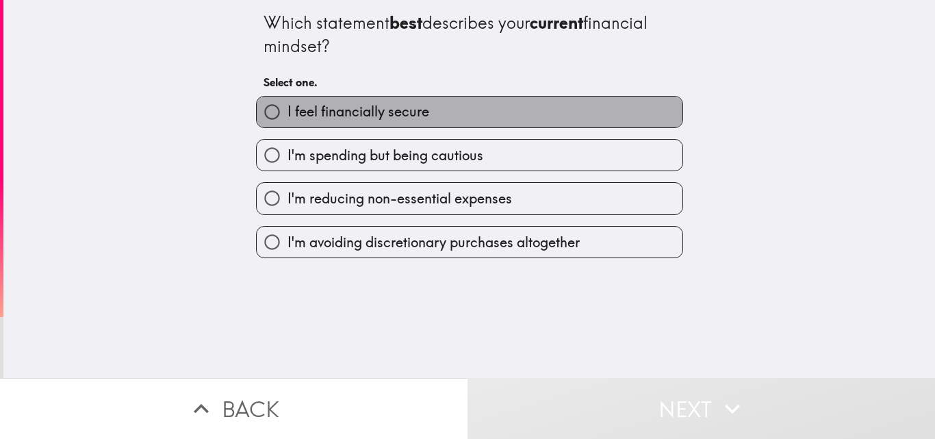
click at [361, 116] on span "I feel financially secure" at bounding box center [359, 111] width 142 height 19
click at [288, 116] on input "I feel financially secure" at bounding box center [272, 112] width 31 height 31
radio input "true"
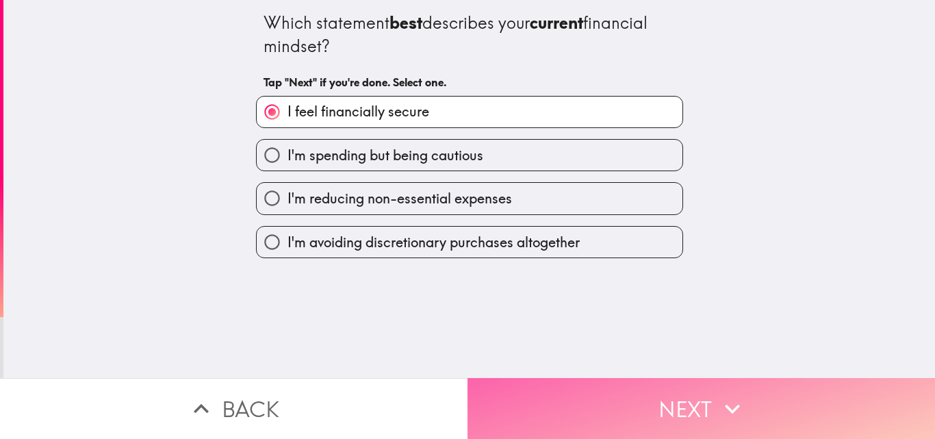
click at [678, 406] on button "Next" at bounding box center [702, 408] width 468 height 61
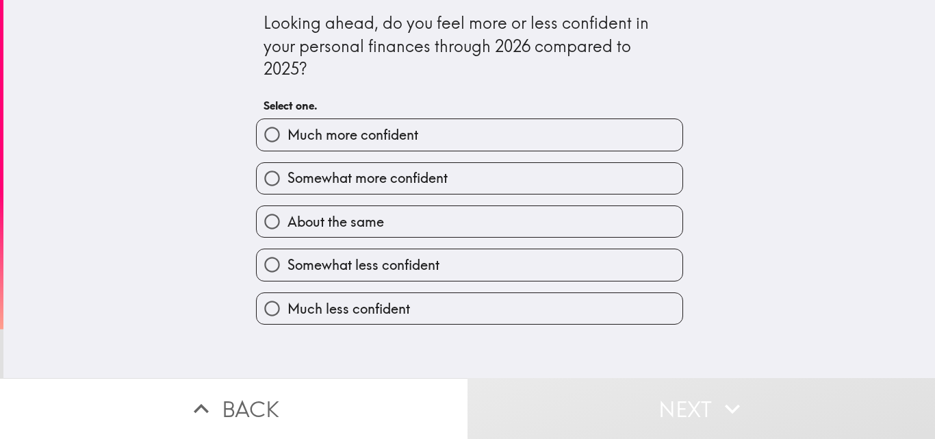
click at [338, 135] on span "Much more confident" at bounding box center [353, 134] width 131 height 19
click at [288, 135] on input "Much more confident" at bounding box center [272, 134] width 31 height 31
radio input "true"
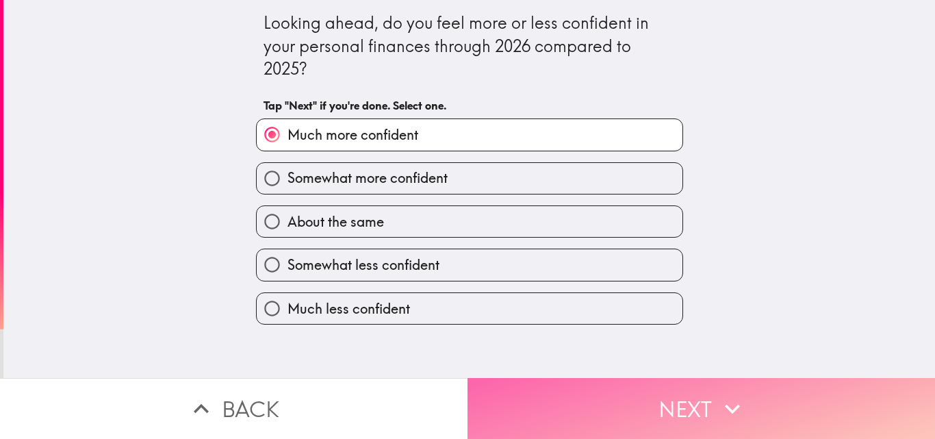
click at [613, 396] on button "Next" at bounding box center [702, 408] width 468 height 61
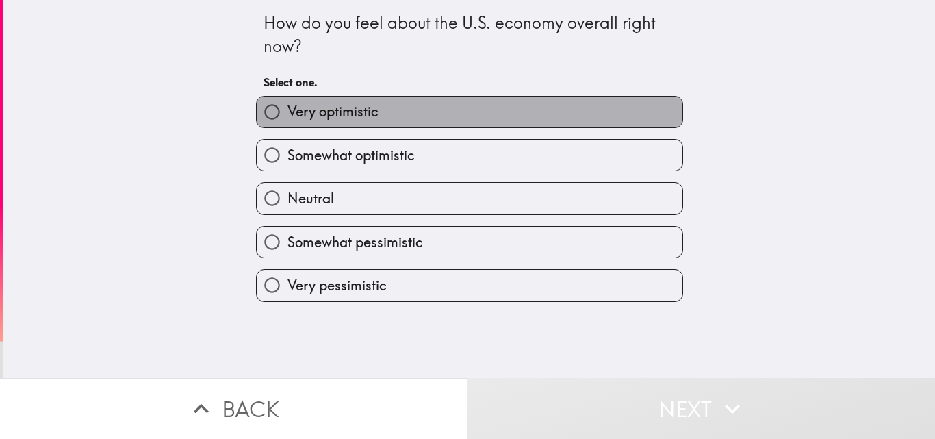
click at [310, 111] on span "Very optimistic" at bounding box center [333, 111] width 91 height 19
click at [288, 111] on input "Very optimistic" at bounding box center [272, 112] width 31 height 31
radio input "true"
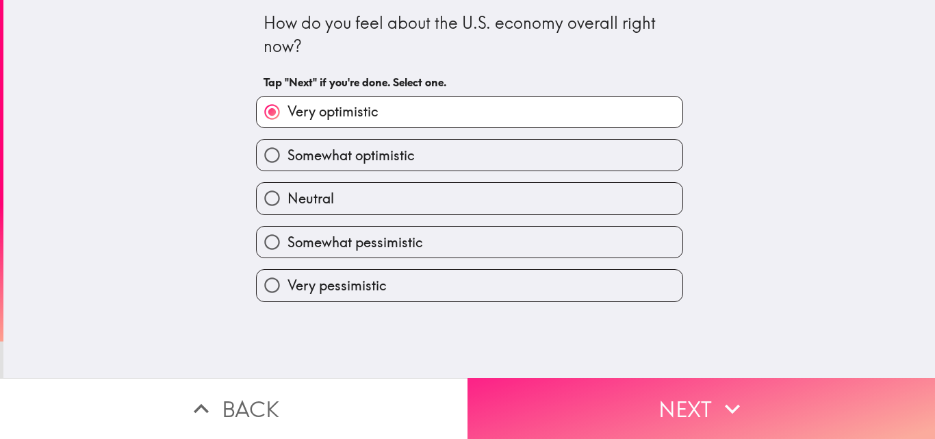
click at [605, 399] on button "Next" at bounding box center [702, 408] width 468 height 61
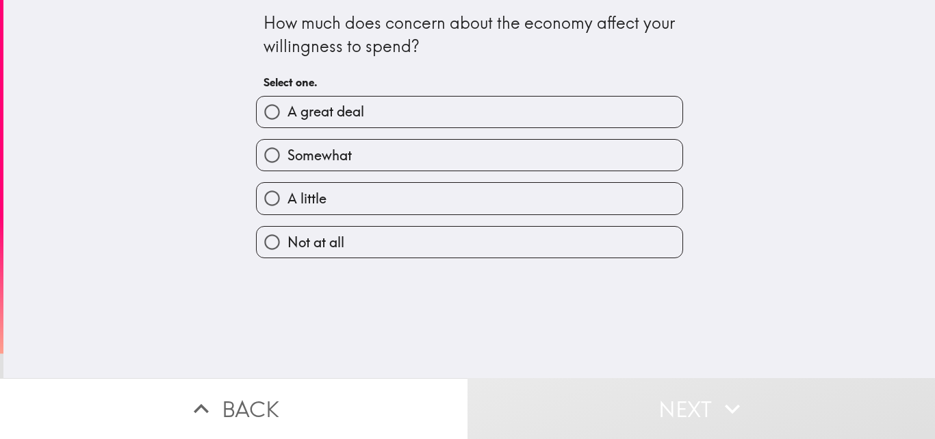
click at [293, 114] on span "A great deal" at bounding box center [326, 111] width 77 height 19
click at [288, 114] on input "A great deal" at bounding box center [272, 112] width 31 height 31
radio input "true"
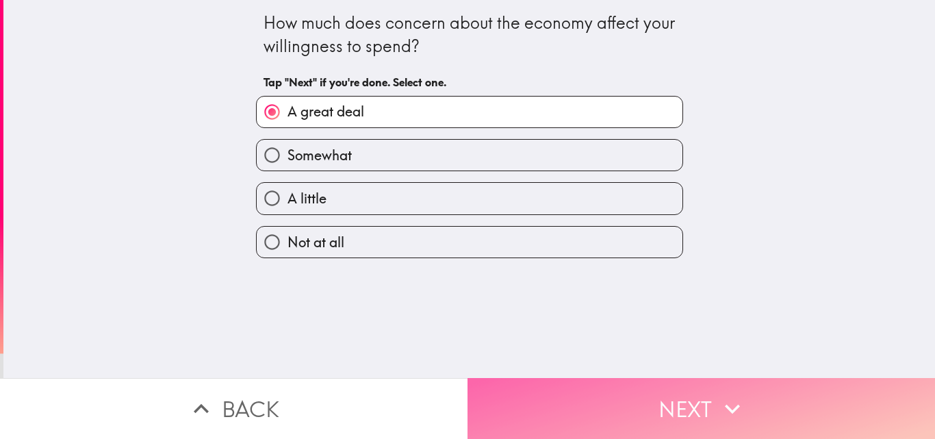
click at [622, 407] on button "Next" at bounding box center [702, 408] width 468 height 61
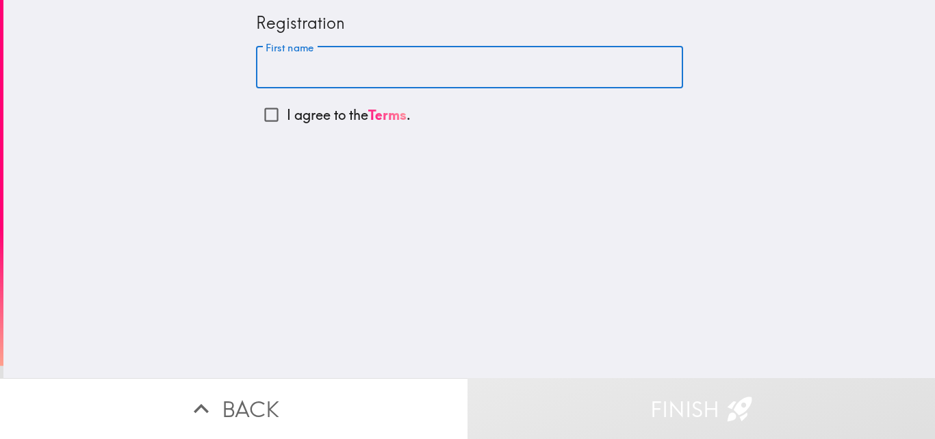
click at [297, 66] on input "First name" at bounding box center [469, 68] width 427 height 42
type input "[PERSON_NAME]"
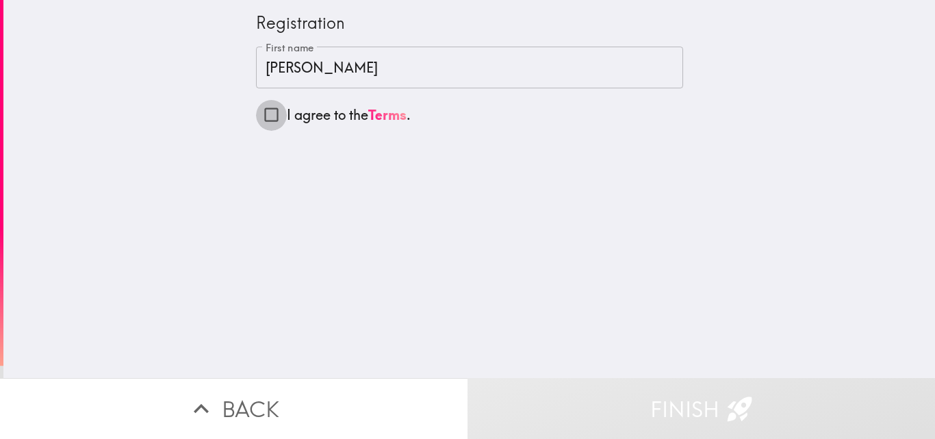
click at [261, 115] on input "I agree to the Terms ." at bounding box center [271, 114] width 31 height 31
checkbox input "true"
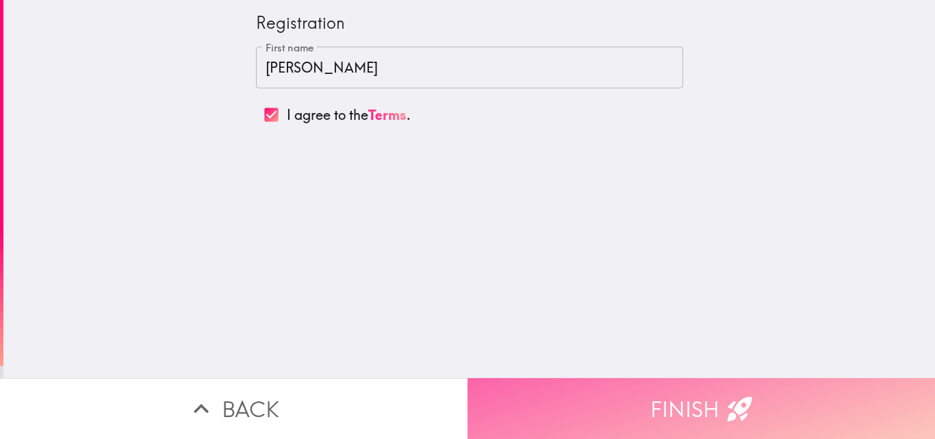
click at [706, 397] on button "Finish" at bounding box center [702, 408] width 468 height 61
